Goal: Task Accomplishment & Management: Use online tool/utility

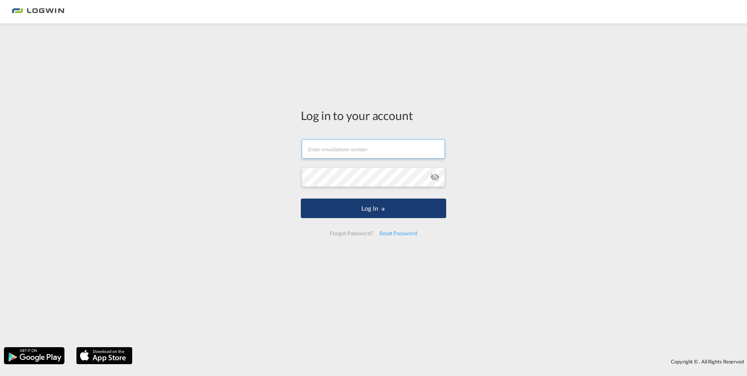
type input "[PERSON_NAME][EMAIL_ADDRESS][PERSON_NAME][DOMAIN_NAME]"
click at [385, 203] on button "Log In" at bounding box center [373, 208] width 145 height 20
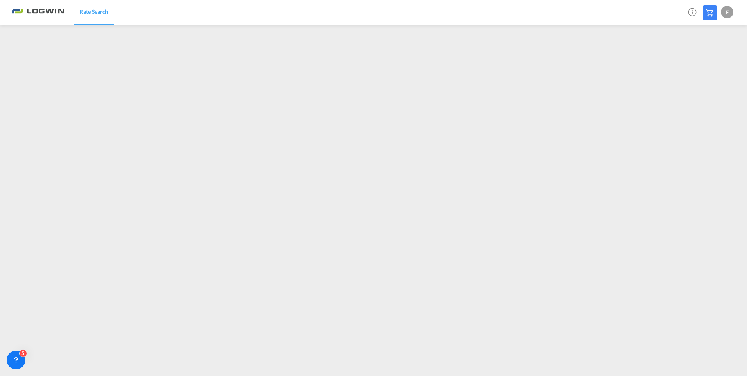
click at [725, 14] on div "F" at bounding box center [727, 12] width 12 height 12
click at [710, 57] on button "Logout" at bounding box center [717, 60] width 51 height 16
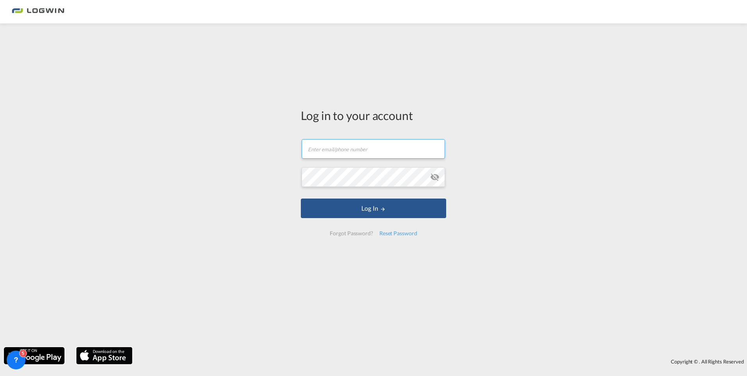
type input "[PERSON_NAME][EMAIL_ADDRESS][PERSON_NAME][DOMAIN_NAME]"
